Goal: Navigation & Orientation: Find specific page/section

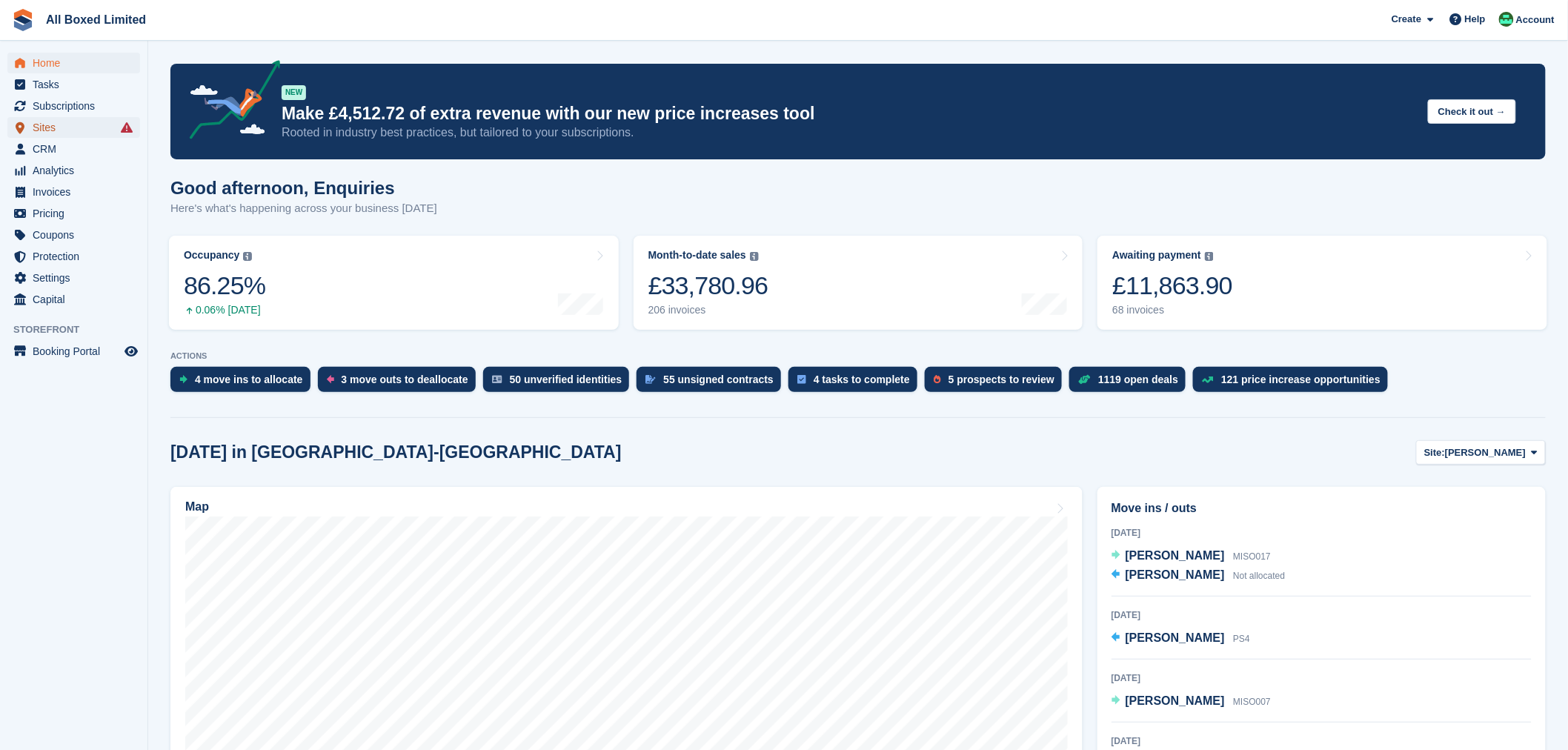
click at [52, 132] on span "Sites" at bounding box center [77, 128] width 89 height 21
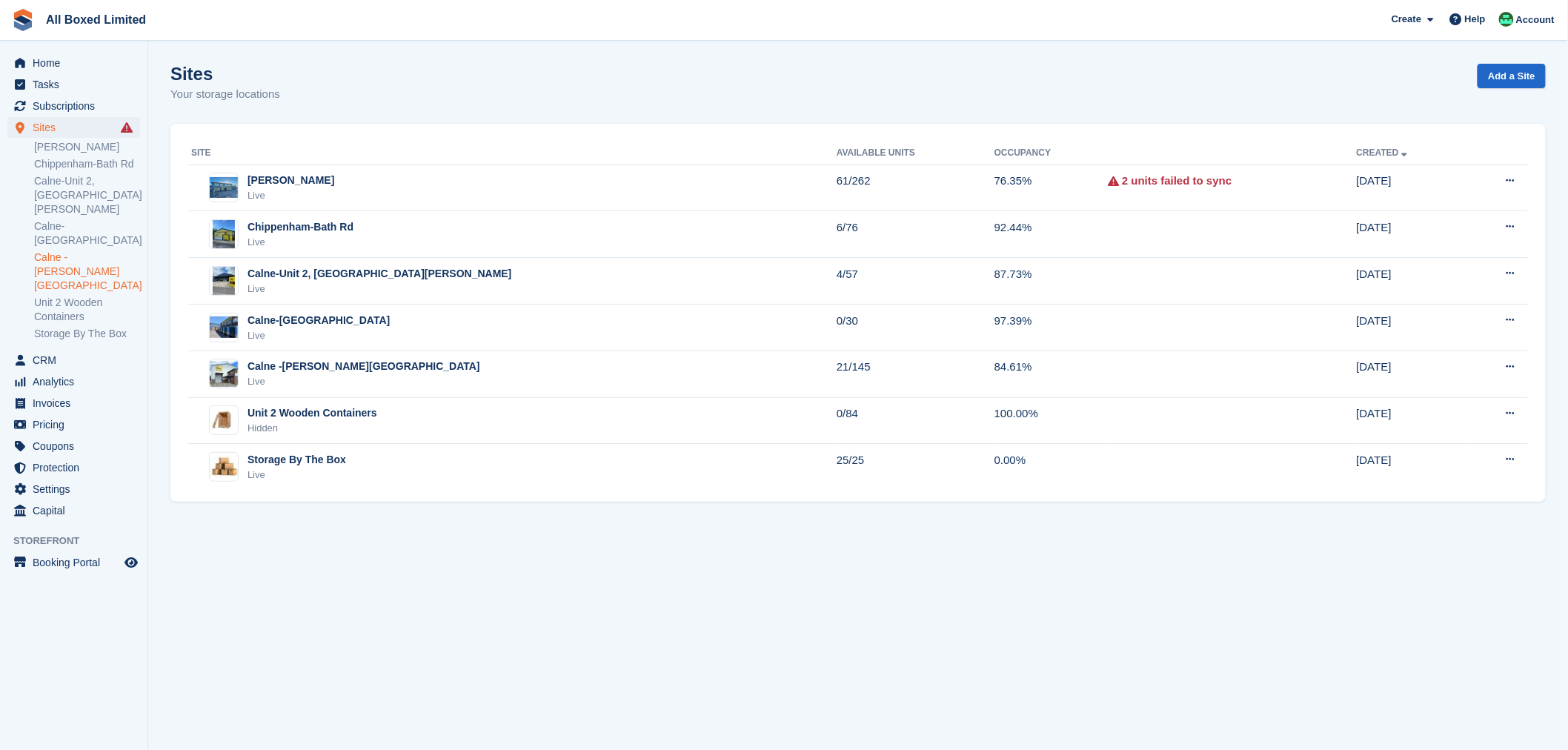
click at [85, 251] on link "Calne -[PERSON_NAME][GEOGRAPHIC_DATA]" at bounding box center [87, 272] width 106 height 42
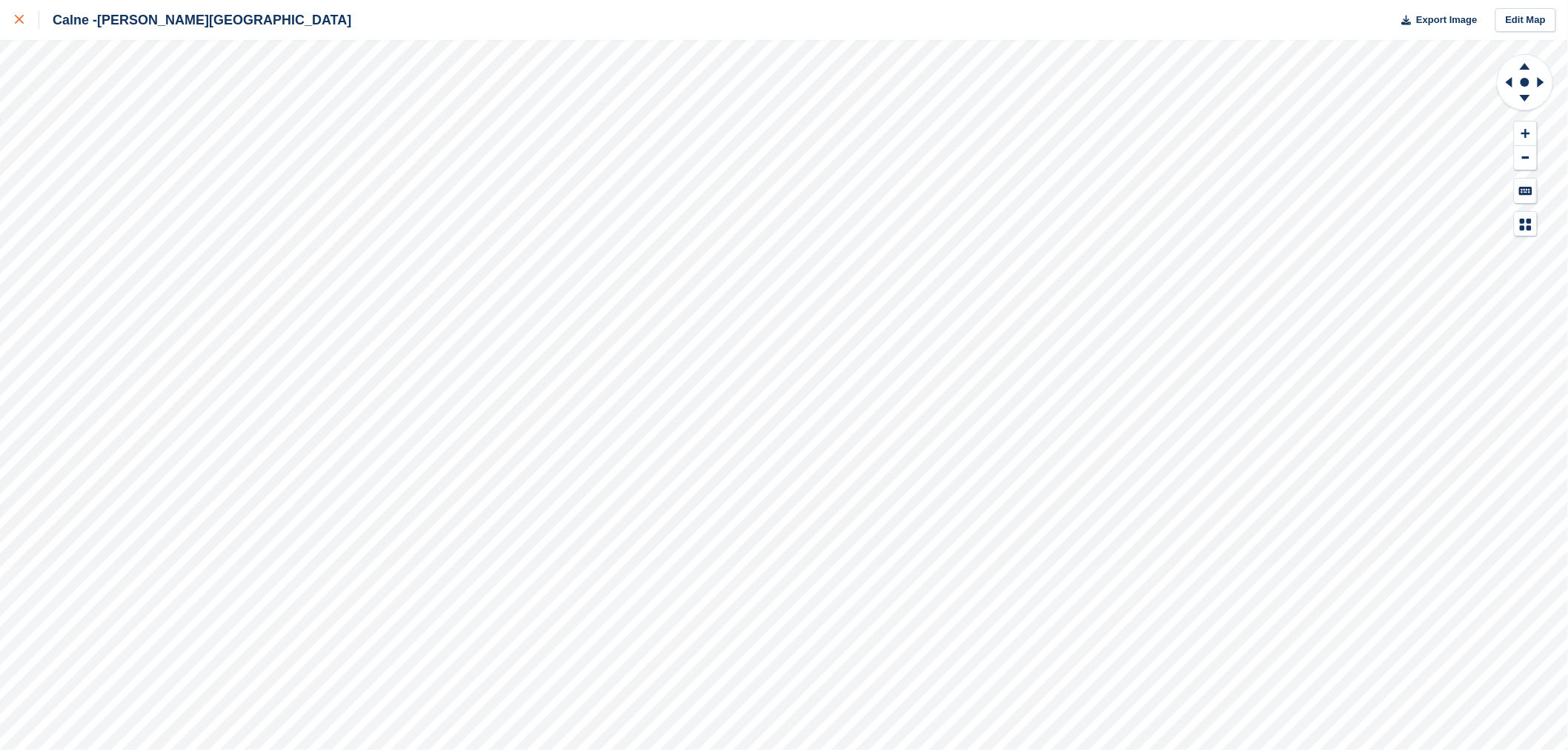
click at [30, 21] on div at bounding box center [27, 20] width 24 height 18
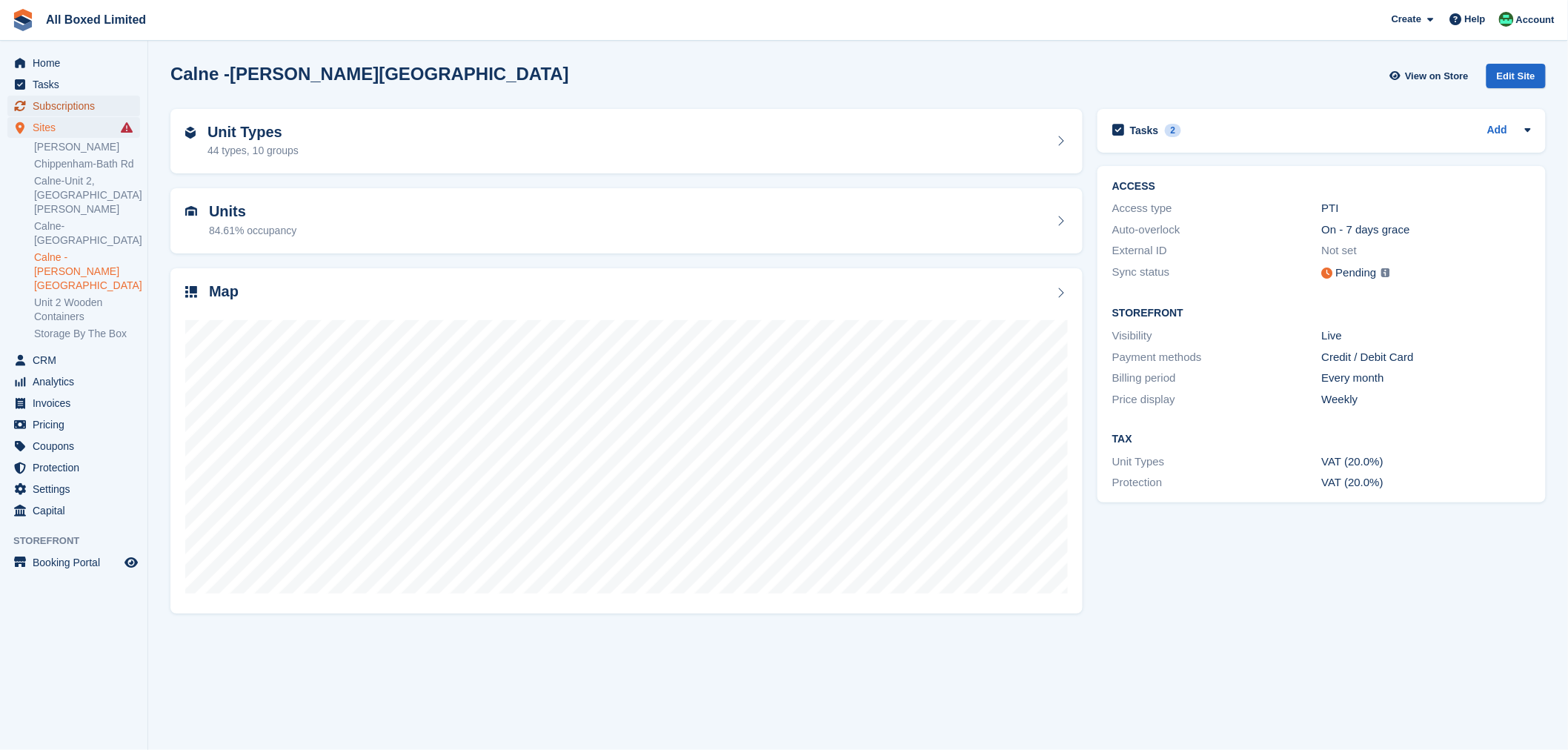
click at [69, 110] on span "Subscriptions" at bounding box center [77, 106] width 89 height 21
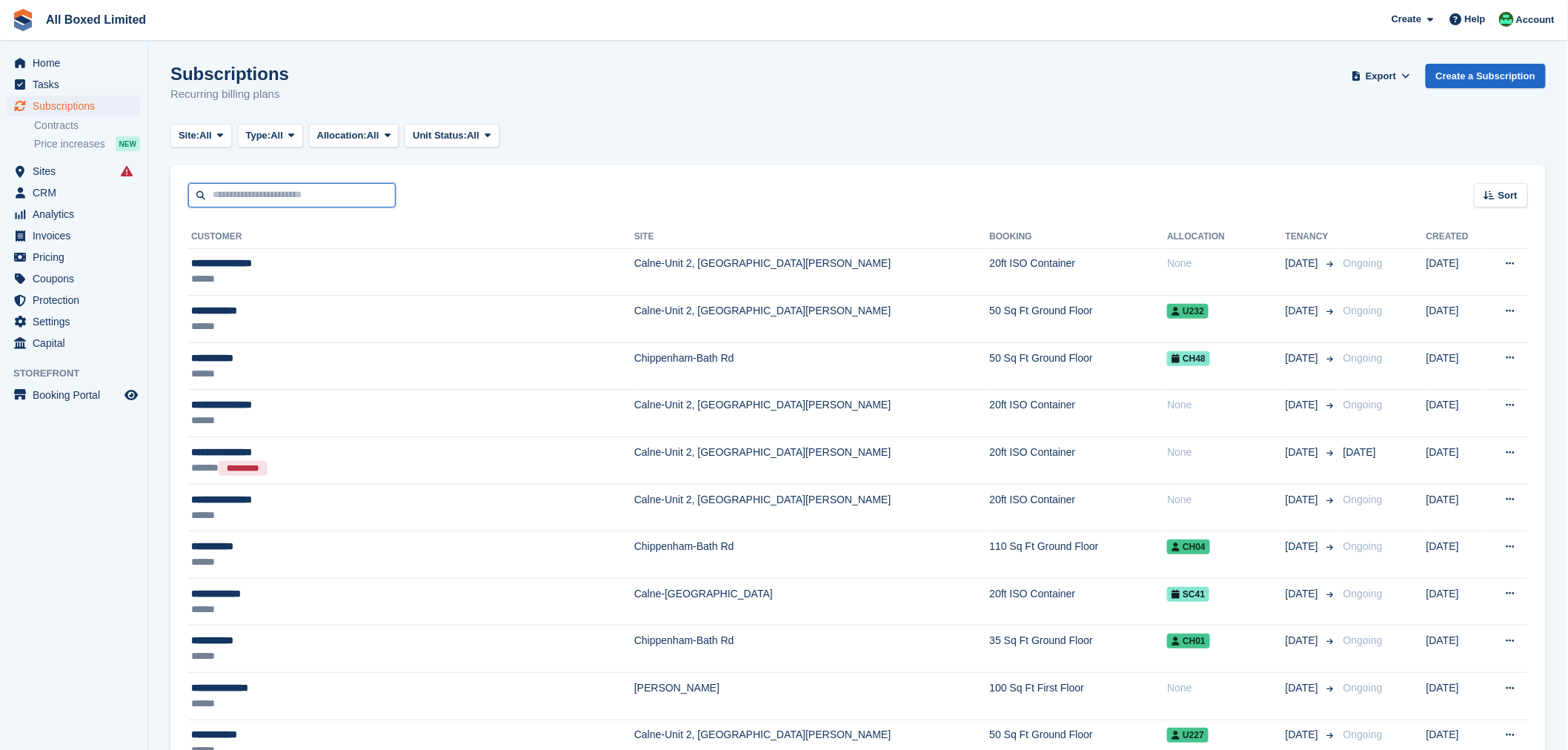
drag, startPoint x: 326, startPoint y: 203, endPoint x: 320, endPoint y: 208, distance: 7.8
click at [326, 203] on input "text" at bounding box center [292, 195] width 208 height 24
type input "**********"
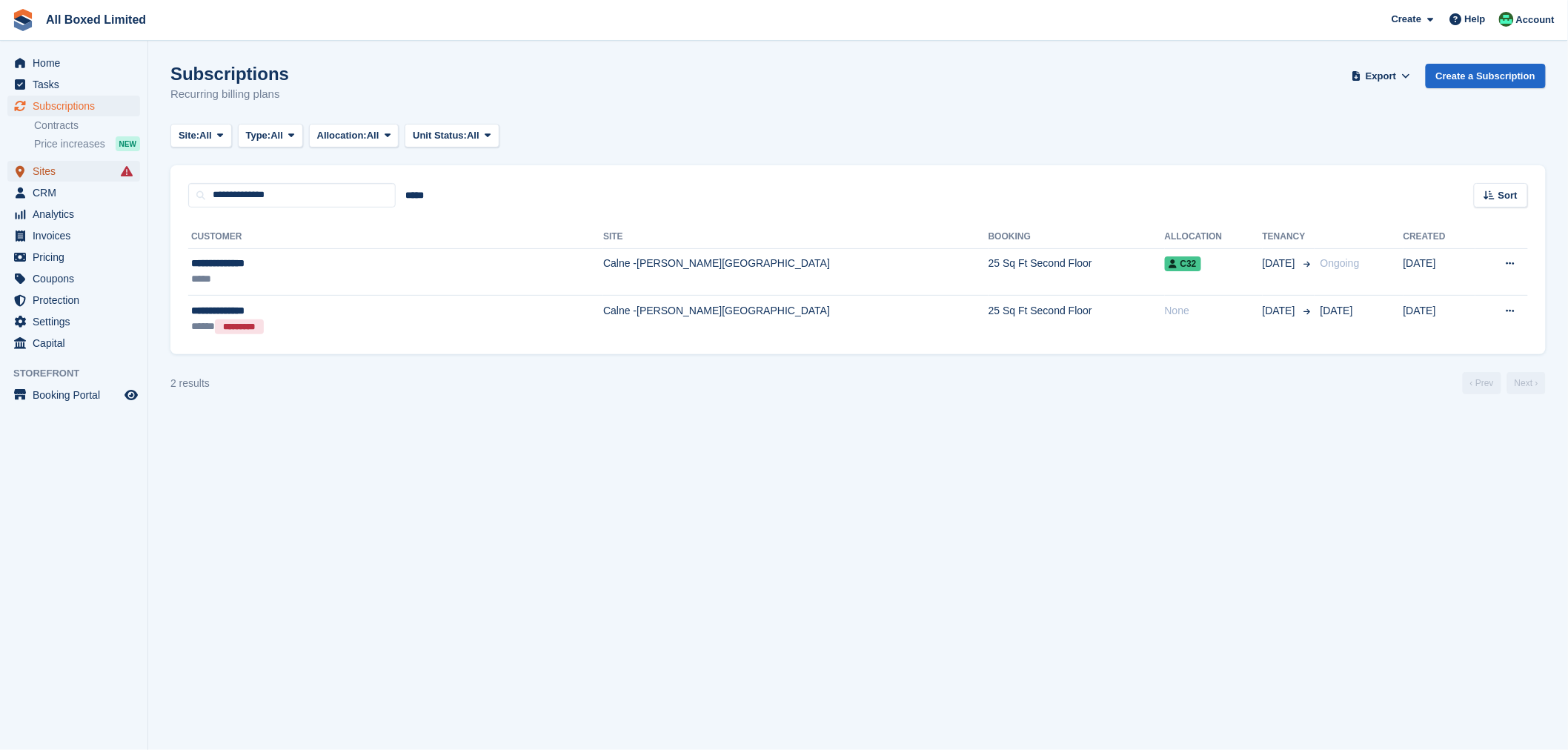
click at [71, 180] on span "Sites" at bounding box center [77, 171] width 89 height 21
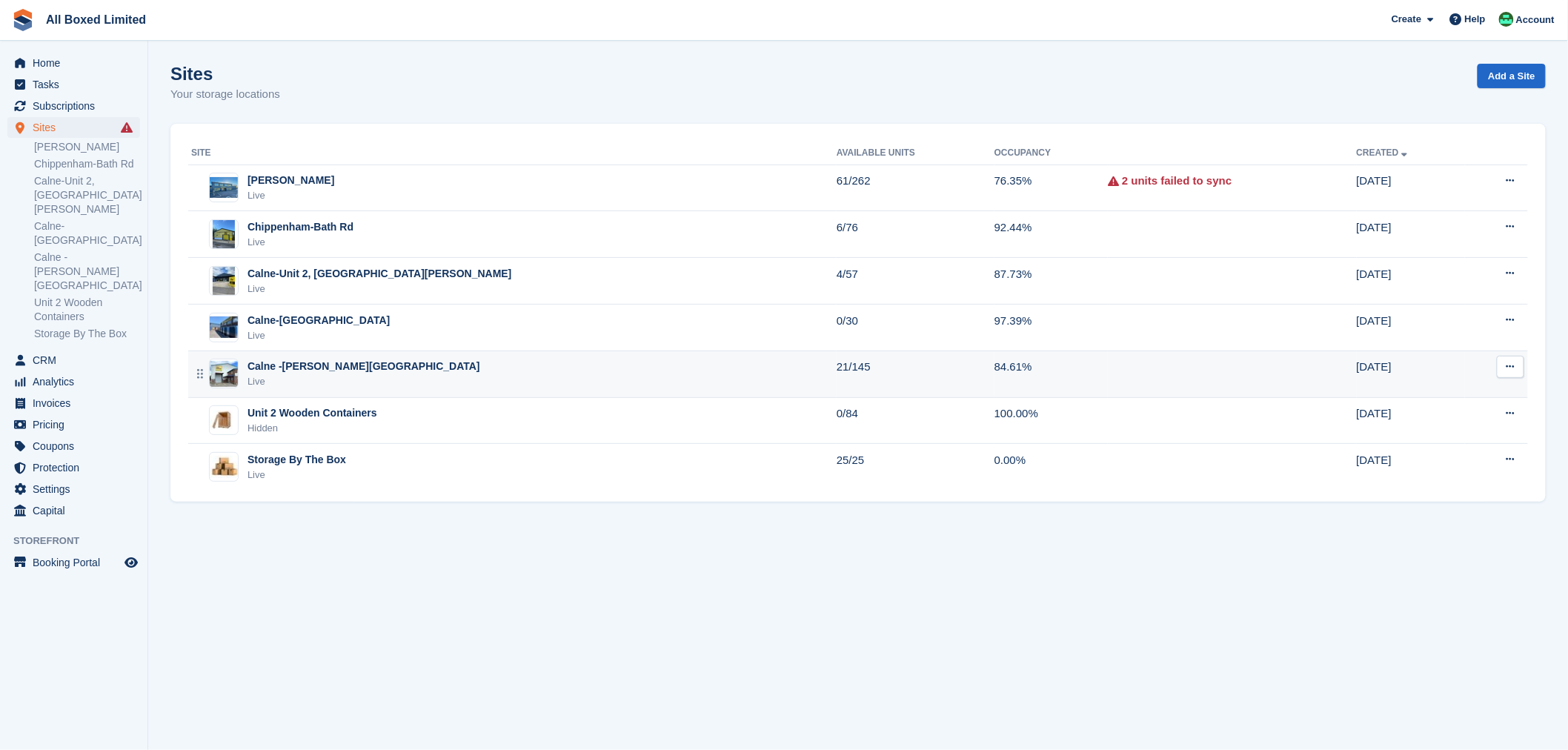
click at [306, 361] on div "Calne -[PERSON_NAME][GEOGRAPHIC_DATA]" at bounding box center [364, 366] width 233 height 16
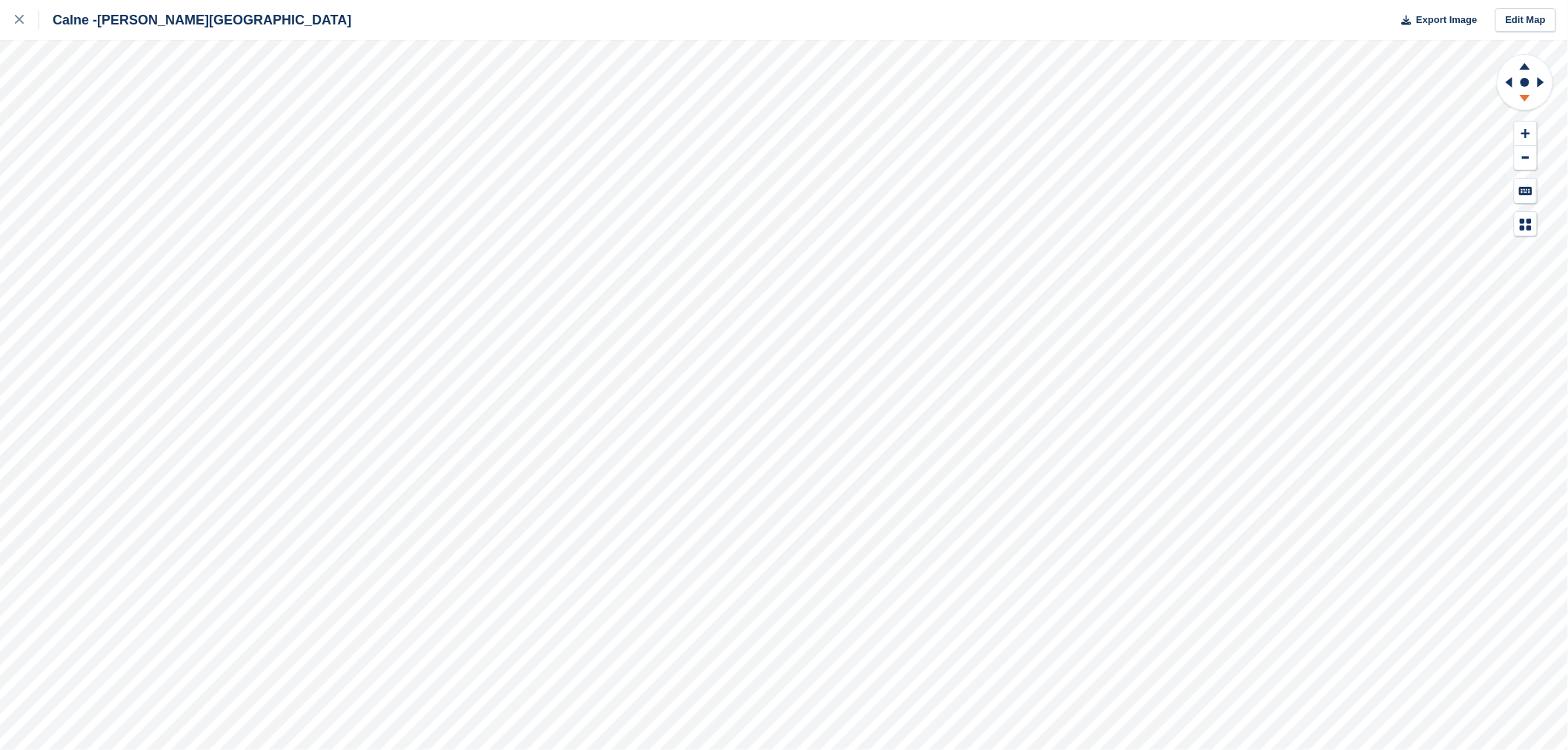
click at [1523, 100] on icon at bounding box center [1525, 100] width 39 height 19
click at [1523, 63] on icon at bounding box center [1525, 64] width 39 height 19
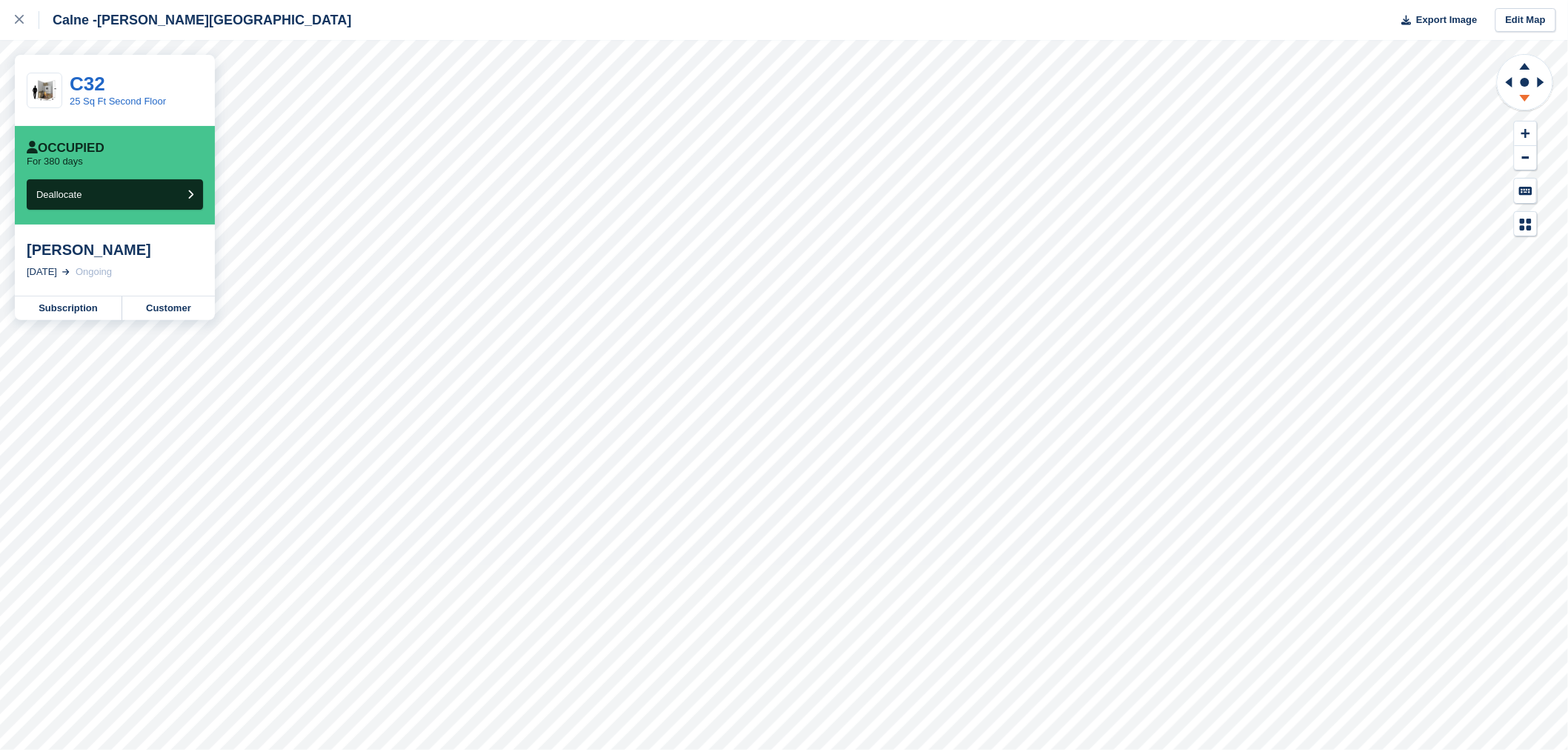
click at [1528, 95] on icon at bounding box center [1525, 98] width 10 height 7
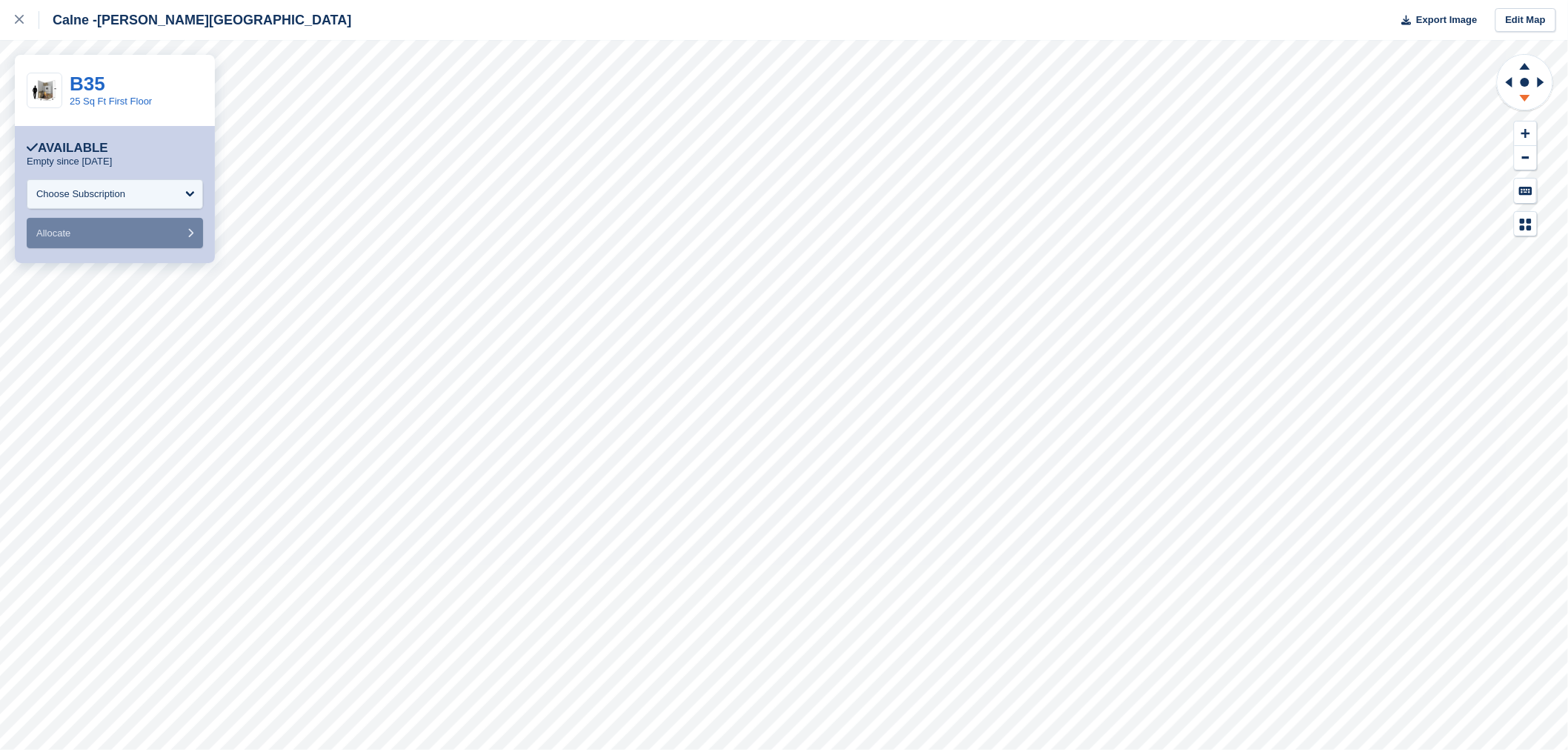
click at [1530, 99] on icon at bounding box center [1525, 100] width 39 height 19
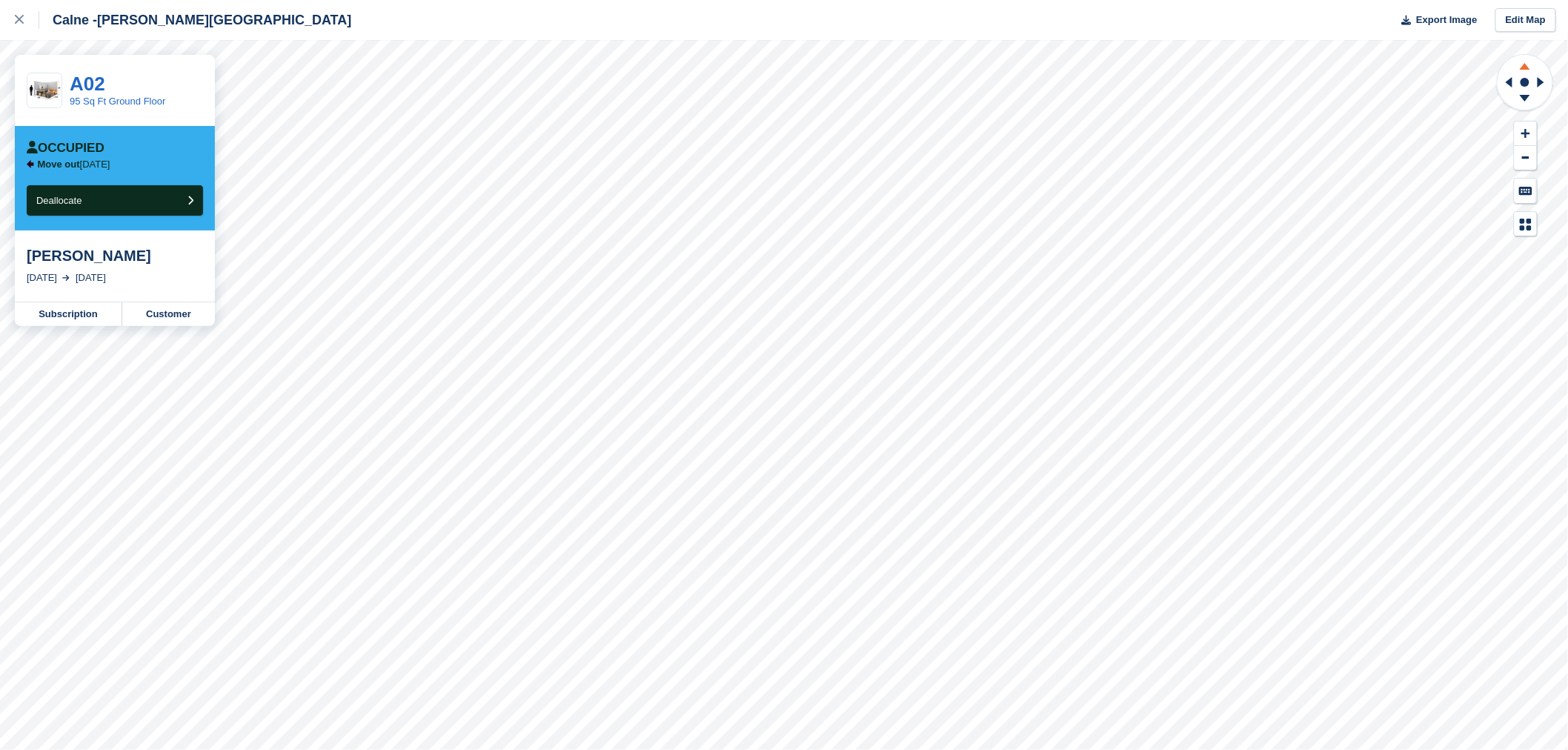
click at [1521, 69] on icon at bounding box center [1525, 66] width 10 height 7
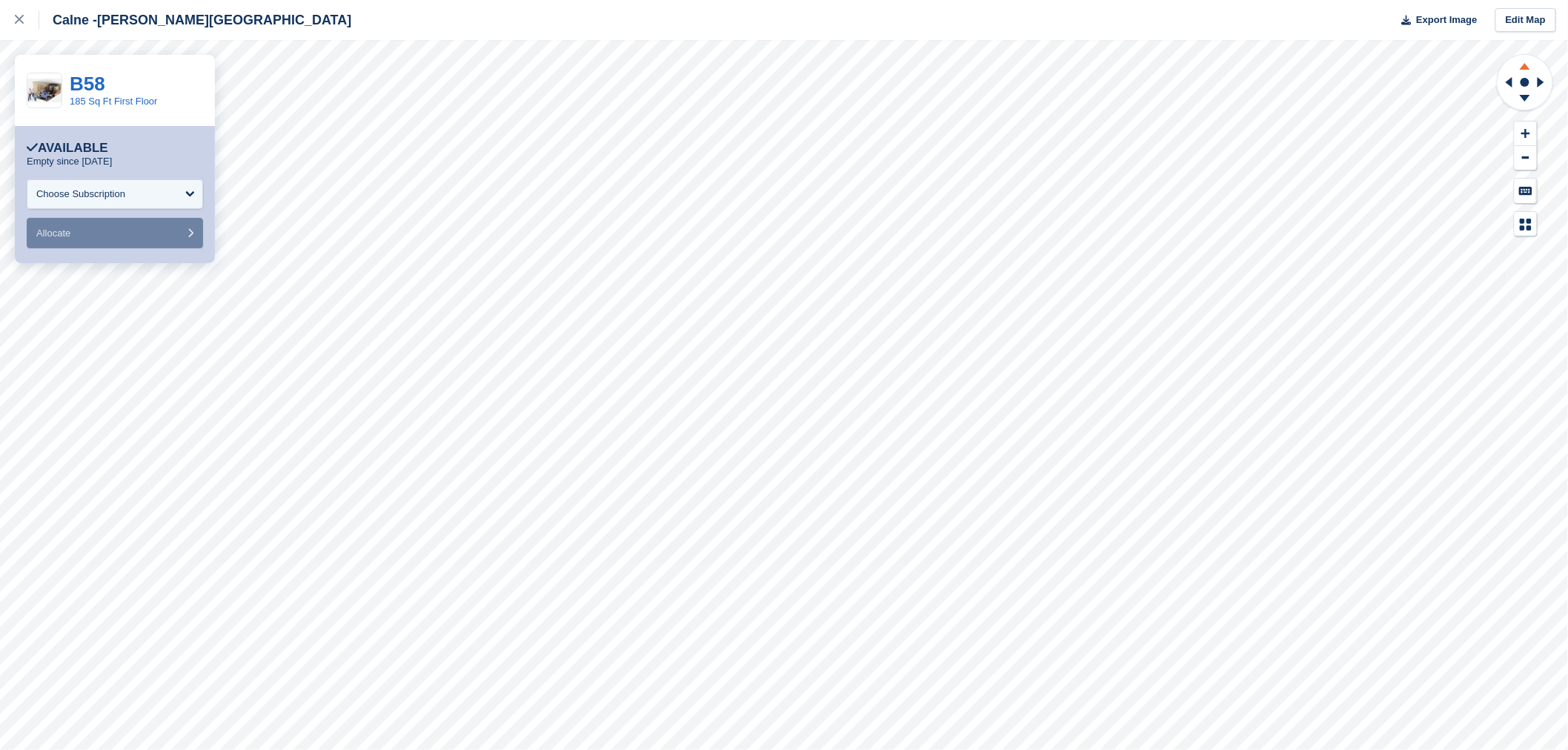
click at [1520, 68] on icon at bounding box center [1525, 64] width 39 height 19
click at [82, 98] on link "45 Sq Ft Second Floor" at bounding box center [118, 101] width 96 height 11
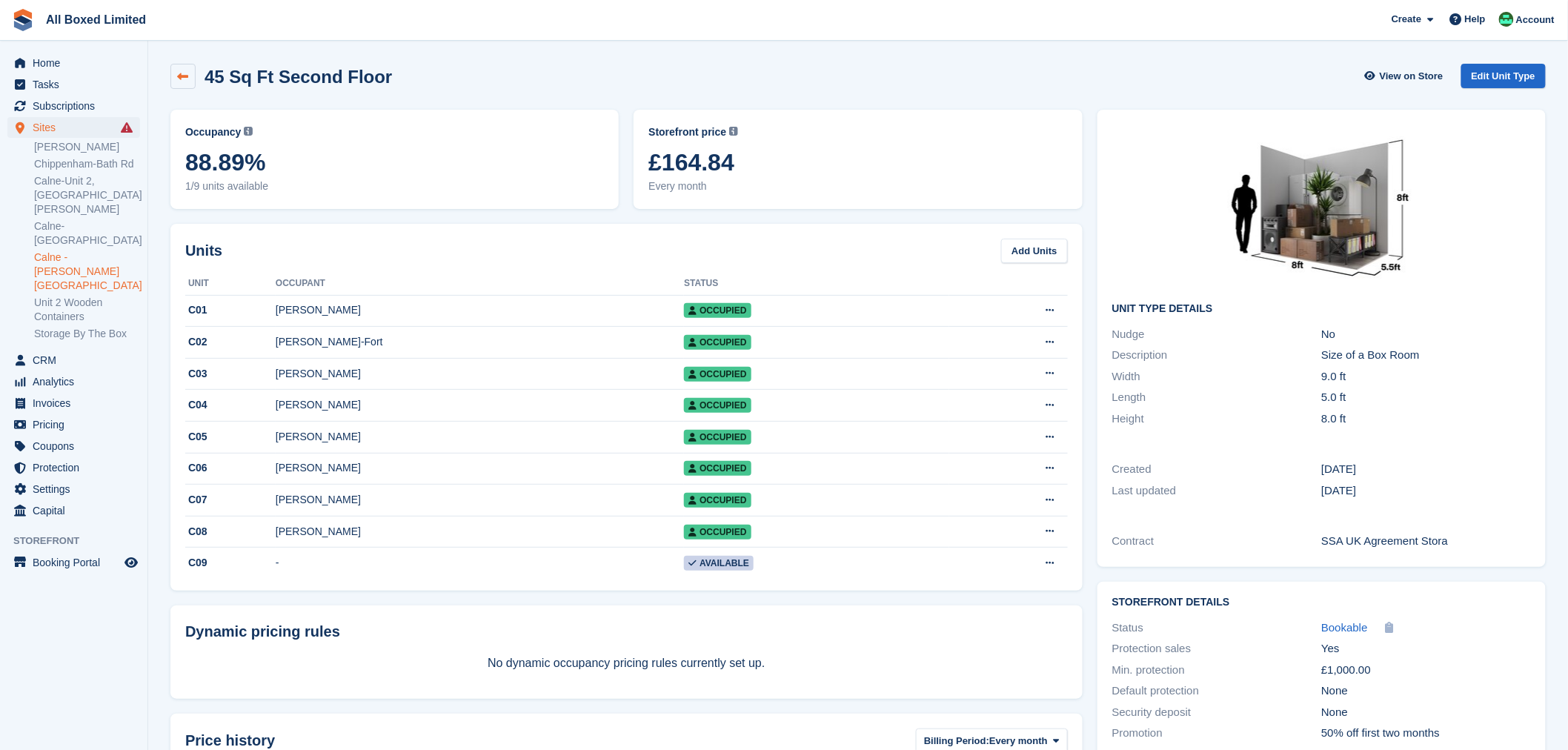
click at [182, 84] on link at bounding box center [183, 76] width 25 height 25
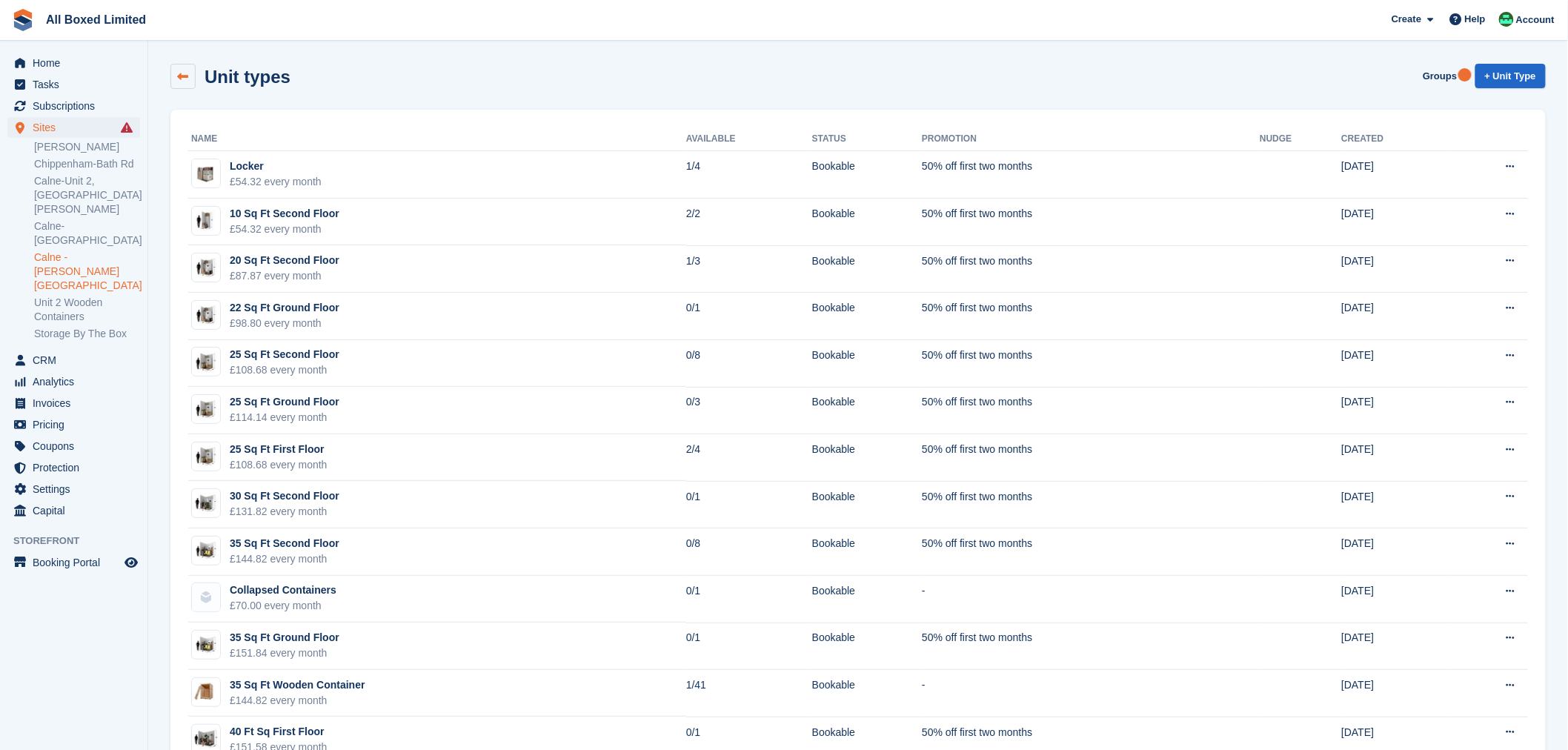
click at [187, 71] on icon at bounding box center [183, 76] width 11 height 11
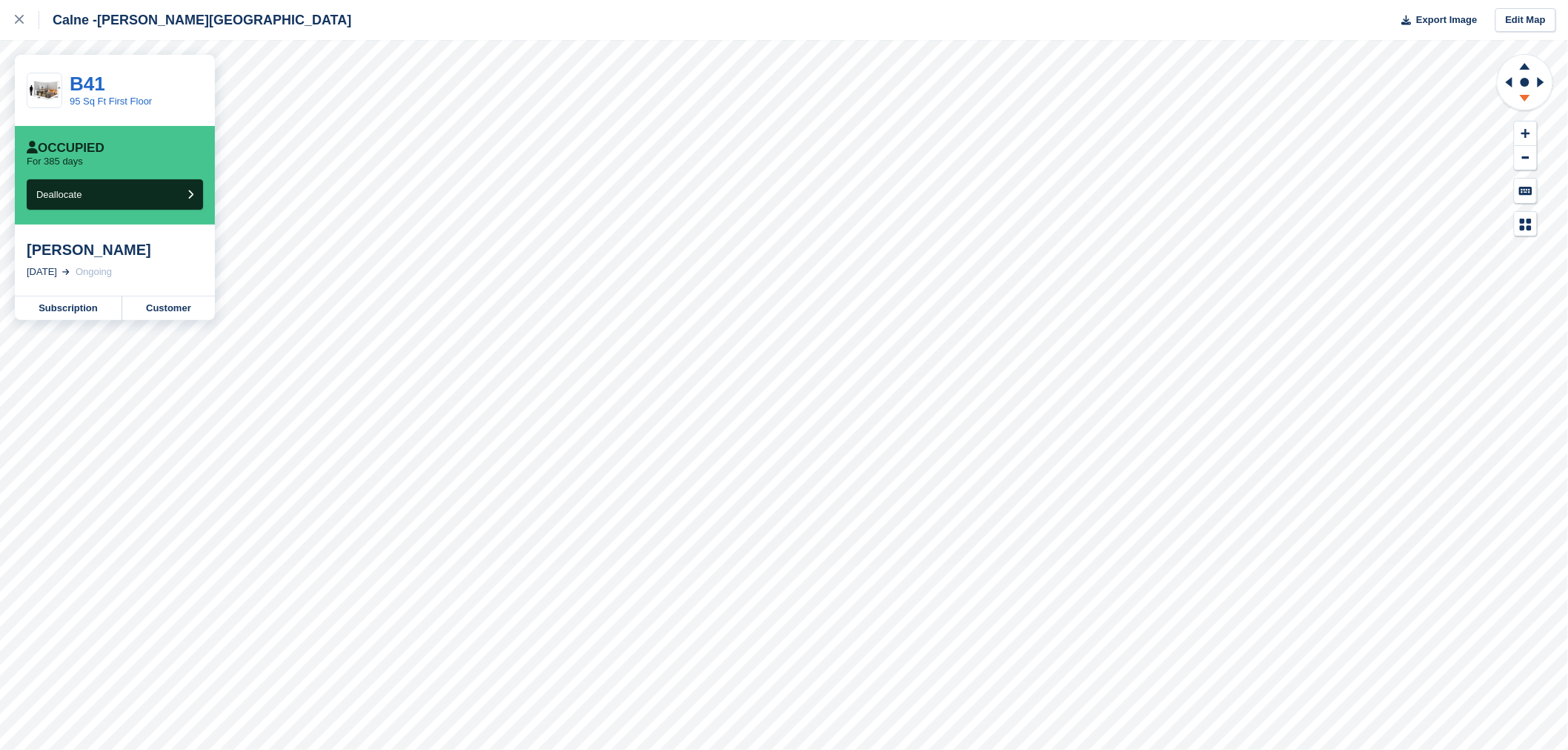
click at [1522, 100] on icon at bounding box center [1525, 100] width 39 height 19
click at [1522, 93] on icon at bounding box center [1525, 100] width 39 height 19
click at [1529, 99] on icon at bounding box center [1525, 100] width 39 height 19
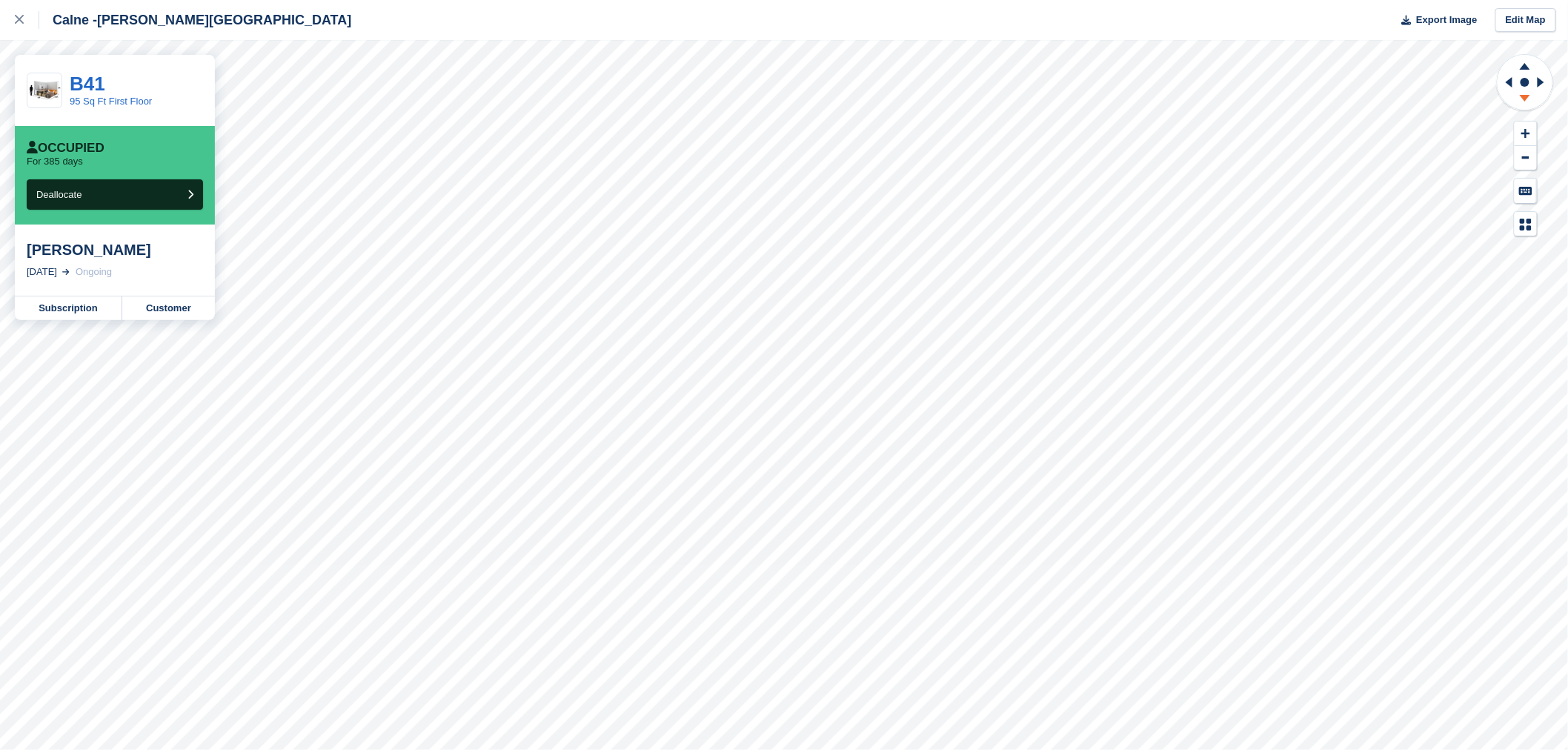
click at [1529, 99] on icon at bounding box center [1525, 100] width 39 height 19
click at [1527, 94] on icon at bounding box center [1525, 100] width 39 height 19
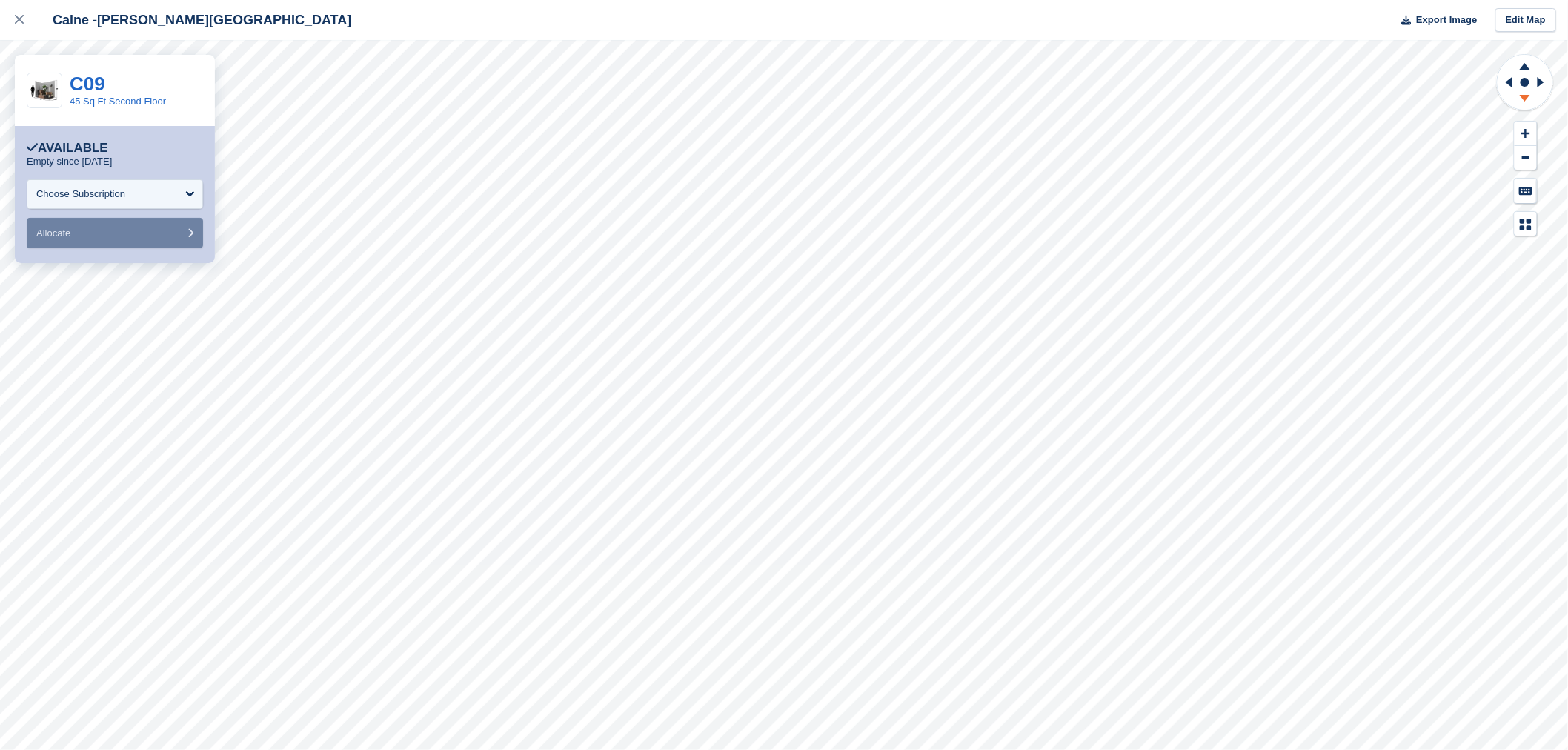
click at [1524, 98] on icon at bounding box center [1525, 98] width 10 height 7
click at [1525, 65] on icon at bounding box center [1525, 66] width 10 height 7
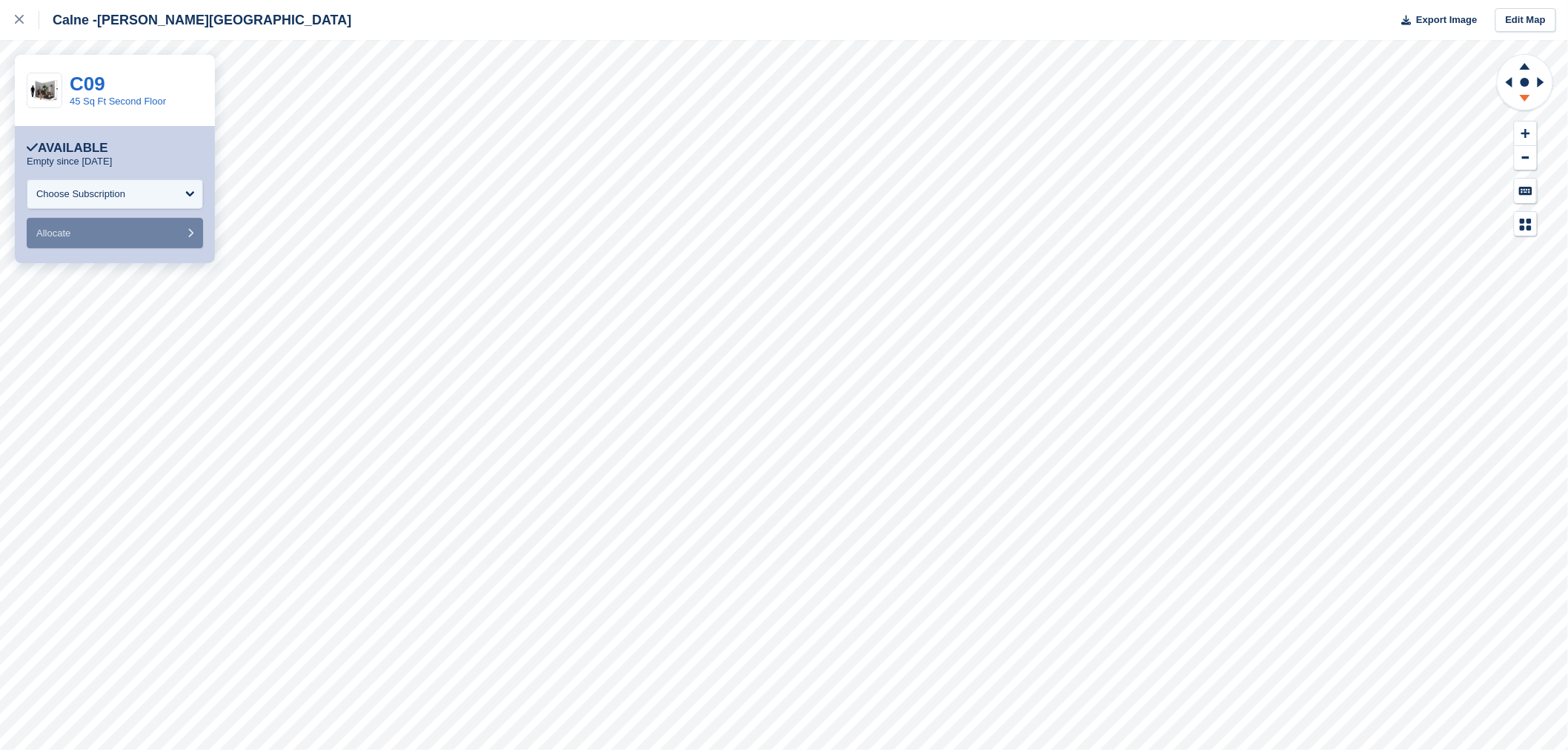
click at [1523, 105] on icon at bounding box center [1525, 100] width 39 height 19
click at [22, 18] on icon at bounding box center [19, 19] width 9 height 9
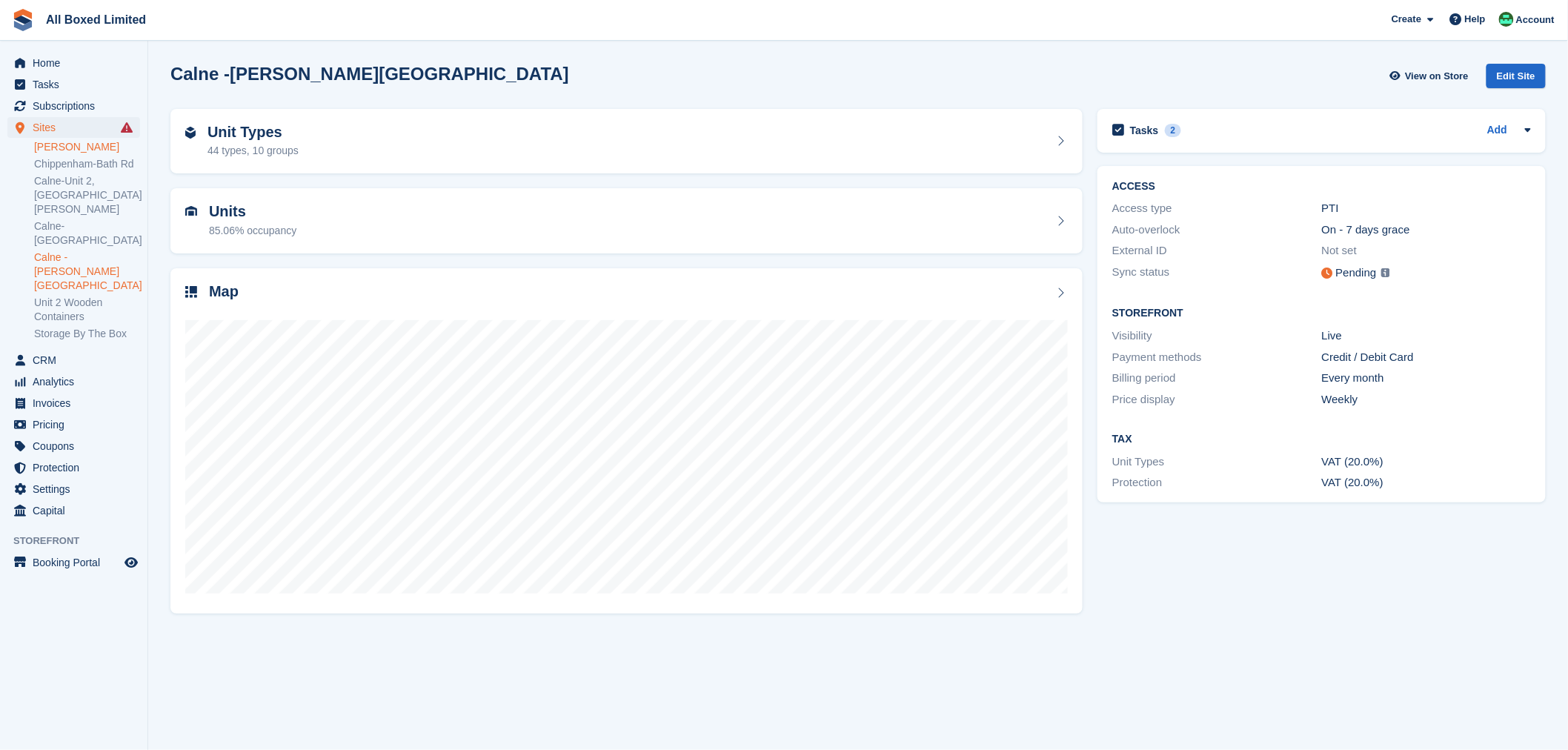
click at [82, 147] on link "[PERSON_NAME]" at bounding box center [87, 147] width 106 height 14
